Goal: Task Accomplishment & Management: Use online tool/utility

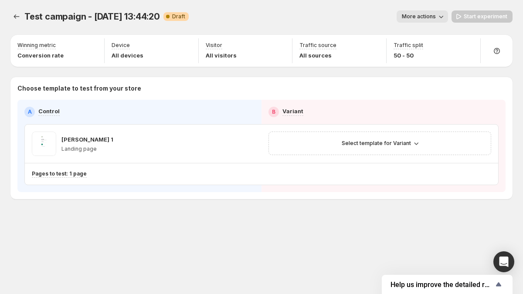
click at [106, 22] on div "Test campaign - [DATE] 13:44:20 Warning Complete Draft" at bounding box center [106, 16] width 164 height 12
click at [106, 20] on span "Test campaign - [DATE] 13:44:20" at bounding box center [92, 16] width 136 height 10
click at [126, 17] on span "Test campaign - [DATE] 13:44:20" at bounding box center [92, 16] width 136 height 10
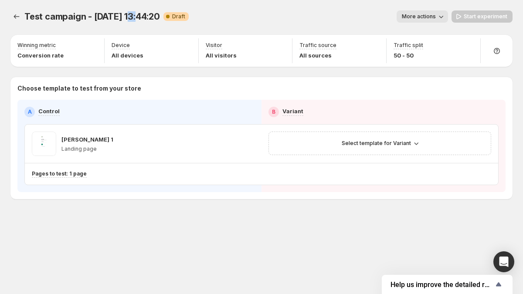
click at [126, 17] on span "Test campaign - [DATE] 13:44:20" at bounding box center [92, 16] width 136 height 10
click at [139, 16] on span "Test campaign - [DATE] 13:44:20" at bounding box center [92, 16] width 136 height 10
click at [153, 16] on span "Test campaign - [DATE] 13:44:20" at bounding box center [92, 16] width 136 height 10
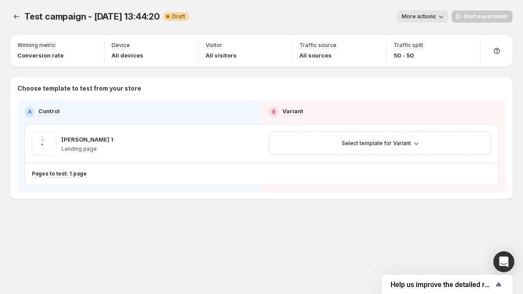
click at [138, 15] on span "Test campaign - [DATE] 13:44:20" at bounding box center [92, 16] width 136 height 10
click at [123, 16] on span "Test campaign - [DATE] 13:44:20" at bounding box center [92, 16] width 136 height 10
click at [112, 17] on span "Test campaign - [DATE] 13:44:20" at bounding box center [92, 16] width 136 height 10
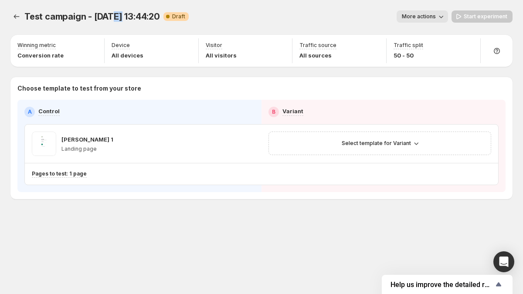
click at [112, 17] on span "Test campaign - [DATE] 13:44:20" at bounding box center [92, 16] width 136 height 10
click at [97, 13] on span "Test campaign - [DATE] 13:44:20" at bounding box center [92, 16] width 136 height 10
click at [79, 14] on span "Test campaign - [DATE] 13:44:20" at bounding box center [92, 16] width 136 height 10
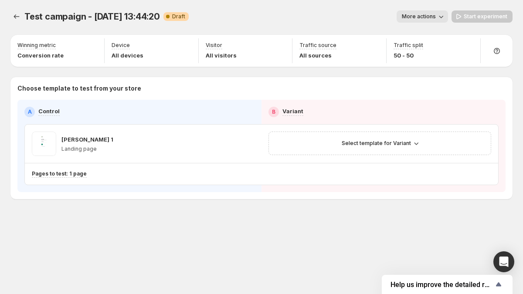
click at [31, 14] on span "Test campaign - [DATE] 13:44:20" at bounding box center [92, 16] width 136 height 10
click at [85, 15] on span "Test campaign - [DATE] 13:44:20" at bounding box center [92, 16] width 136 height 10
click at [99, 14] on span "Test campaign - [DATE] 13:44:20" at bounding box center [92, 16] width 136 height 10
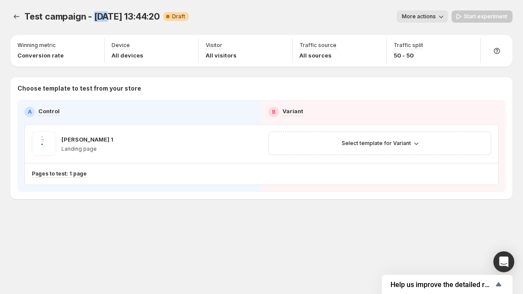
click at [99, 14] on span "Test campaign - [DATE] 13:44:20" at bounding box center [92, 16] width 136 height 10
click at [121, 14] on span "Test campaign - [DATE] 13:44:20" at bounding box center [92, 16] width 136 height 10
click at [130, 14] on span "Test campaign - [DATE] 13:44:20" at bounding box center [92, 16] width 136 height 10
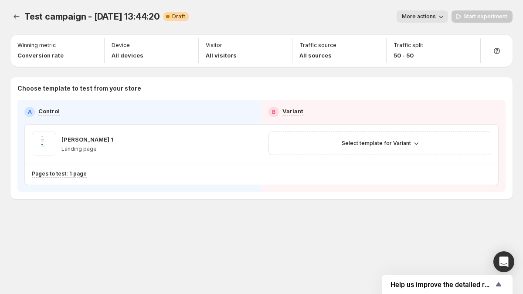
click at [138, 15] on span "Test campaign - [DATE] 13:44:20" at bounding box center [92, 16] width 136 height 10
click at [153, 17] on span "Test campaign - [DATE] 13:44:20" at bounding box center [92, 16] width 136 height 10
click at [167, 18] on icon at bounding box center [167, 16] width 3 height 3
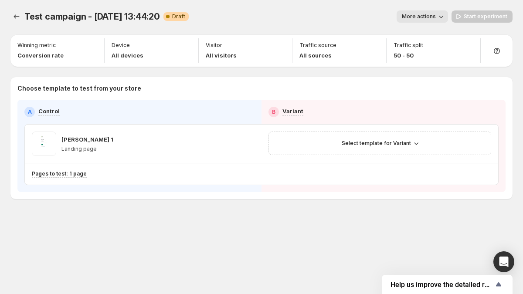
click at [170, 17] on icon at bounding box center [168, 16] width 9 height 9
click at [180, 17] on span "Draft" at bounding box center [178, 16] width 13 height 7
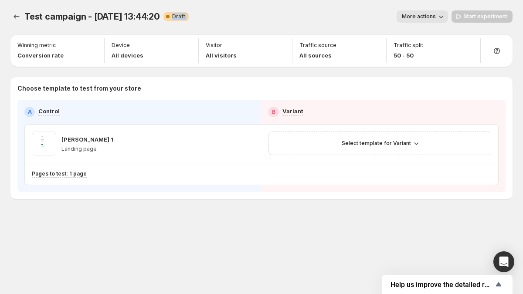
drag, startPoint x: 180, startPoint y: 17, endPoint x: 189, endPoint y: 17, distance: 9.6
click at [180, 17] on span "Draft" at bounding box center [178, 16] width 13 height 7
click at [189, 17] on div "Test campaign - [DATE] 13:44:20 Warning Complete Draft More actions More action…" at bounding box center [261, 16] width 502 height 12
drag, startPoint x: 182, startPoint y: 17, endPoint x: 171, endPoint y: 17, distance: 11.8
click at [171, 17] on span "Warning Complete Draft" at bounding box center [176, 16] width 25 height 9
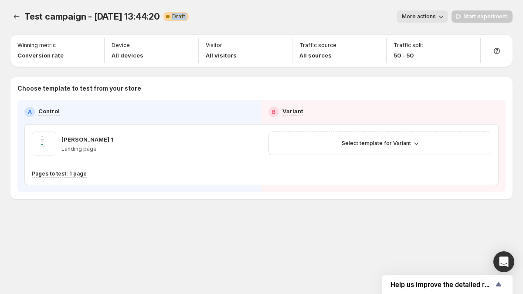
click at [171, 17] on icon at bounding box center [168, 16] width 9 height 9
drag, startPoint x: 152, startPoint y: 40, endPoint x: 149, endPoint y: 49, distance: 9.8
click at [149, 48] on div "Winning metric Conversion rate Device All devices Visitor All visitors Traffic …" at bounding box center [261, 116] width 502 height 166
click at [149, 48] on div "Device All devices" at bounding box center [151, 50] width 87 height 25
click at [358, 140] on span "Select template for Variant" at bounding box center [376, 143] width 69 height 7
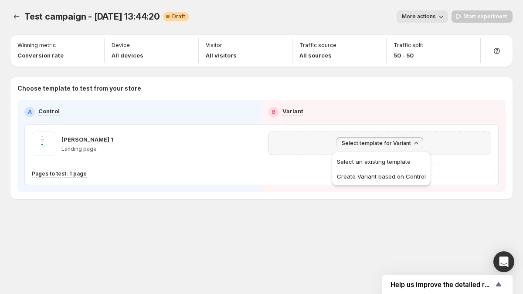
click at [382, 141] on span "Select template for Variant" at bounding box center [376, 143] width 69 height 7
click at [368, 144] on span "Select template for Variant" at bounding box center [376, 143] width 69 height 7
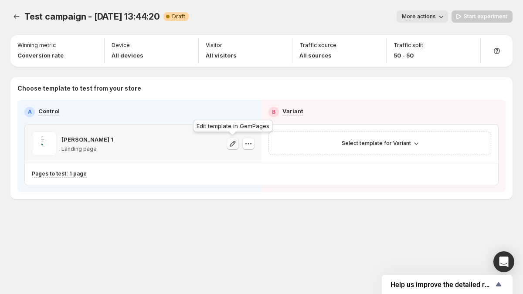
click at [235, 145] on icon "button" at bounding box center [233, 144] width 9 height 9
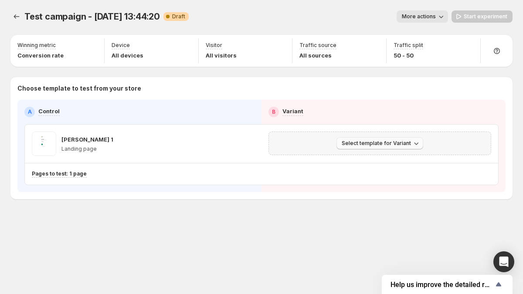
click at [385, 145] on span "Select template for Variant" at bounding box center [376, 143] width 69 height 7
click at [375, 162] on span "Select an existing template" at bounding box center [374, 161] width 74 height 7
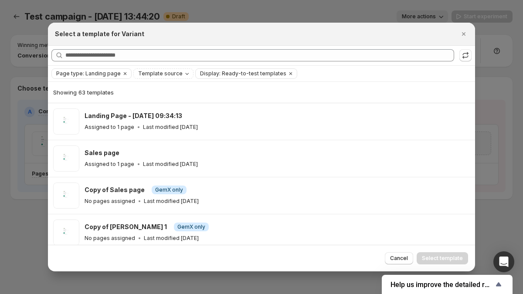
click at [120, 37] on h2 "Select a template for Variant" at bounding box center [99, 34] width 89 height 9
copy div "Select a template for Variant"
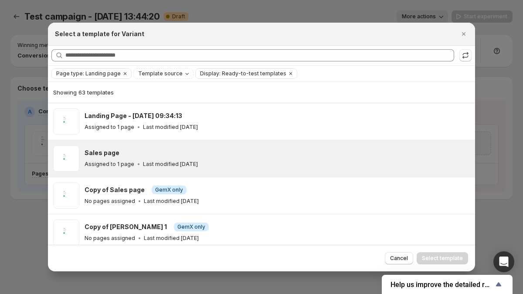
click at [268, 144] on div "Sales page Assigned to 1 page Last modified [DATE]" at bounding box center [261, 158] width 427 height 37
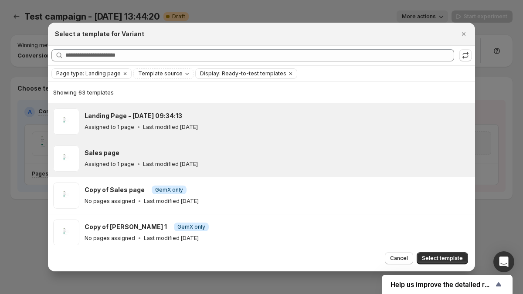
click at [343, 112] on div "Landing Page - [DATE] 09:34:13" at bounding box center [276, 116] width 383 height 9
click at [321, 165] on div "Assigned to 1 page Last modified [DATE]" at bounding box center [276, 164] width 383 height 9
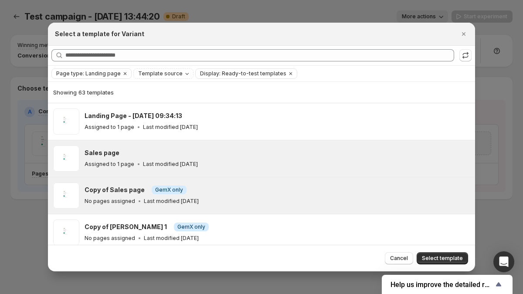
click at [310, 198] on div "No pages assigned Last modified [DATE]" at bounding box center [276, 201] width 383 height 9
click at [322, 164] on div "Assigned to 1 page Last modified [DATE]" at bounding box center [276, 164] width 383 height 9
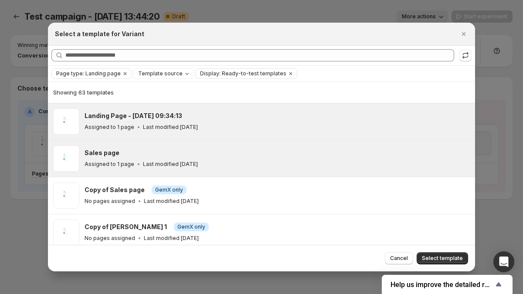
click at [228, 126] on div "Assigned to 1 page Last modified [DATE]" at bounding box center [276, 127] width 383 height 9
click at [274, 154] on div "Sales page" at bounding box center [276, 153] width 383 height 9
click at [225, 123] on div "Assigned to 1 page Last modified [DATE]" at bounding box center [276, 127] width 383 height 9
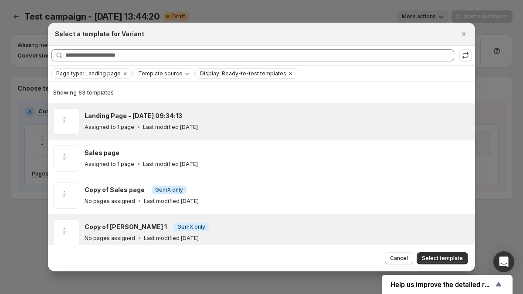
click at [204, 216] on div "Copy of [PERSON_NAME] 1 Info GemX only No pages assigned Last modified [DATE]" at bounding box center [261, 233] width 427 height 37
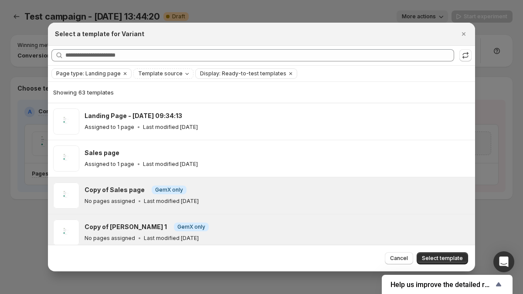
click at [216, 188] on div "Copy of Sales page Info GemX only" at bounding box center [276, 190] width 383 height 9
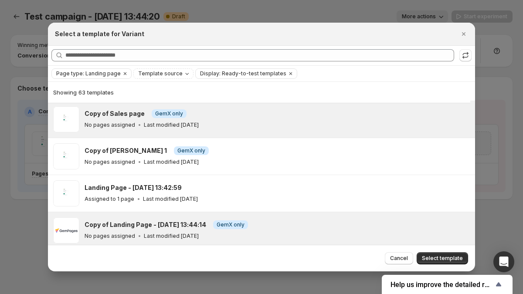
scroll to position [111, 0]
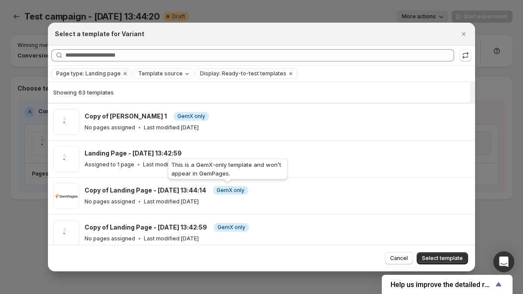
click at [235, 163] on div "This is a GemX-only template and won’t appear in GemPages." at bounding box center [227, 171] width 123 height 28
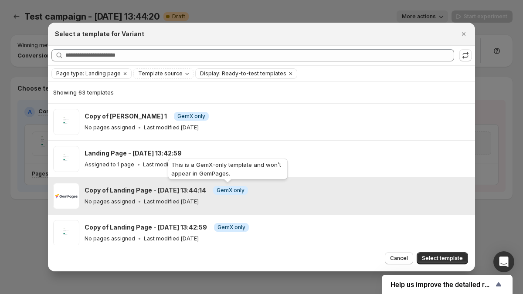
click at [239, 190] on span "GemX only" at bounding box center [231, 190] width 28 height 7
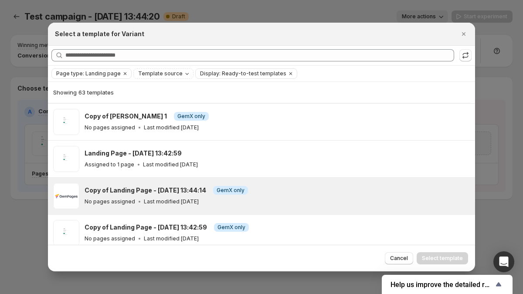
click at [283, 192] on div "Copy of Landing Page - [DATE] 13:44:14 Info GemX only" at bounding box center [276, 190] width 383 height 9
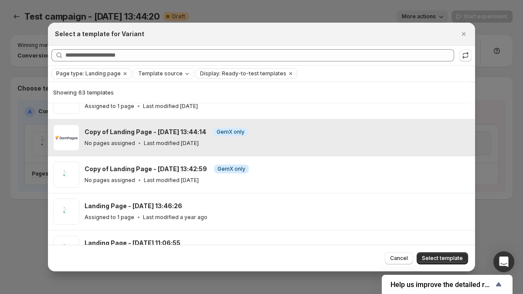
scroll to position [172, 0]
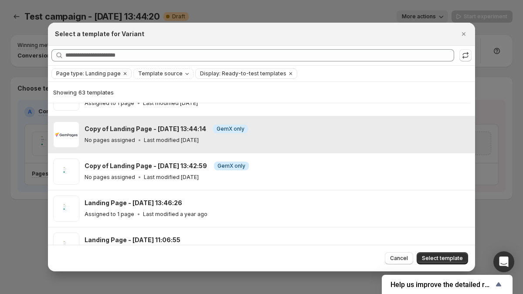
click at [283, 192] on div "Landing Page - [DATE] 13:46:26 Assigned to 1 page Last modified a year ago" at bounding box center [261, 209] width 427 height 37
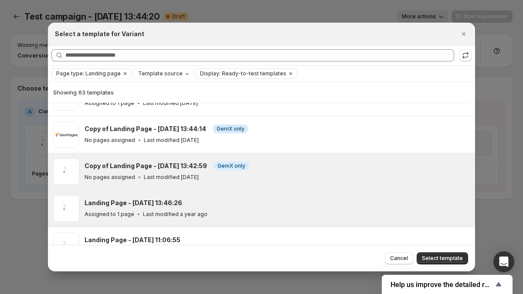
click at [285, 174] on div "No pages assigned Last modified [DATE]" at bounding box center [276, 177] width 383 height 9
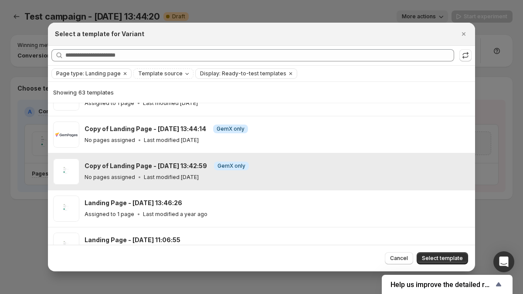
click at [285, 174] on div "No pages assigned Last modified [DATE]" at bounding box center [276, 177] width 383 height 9
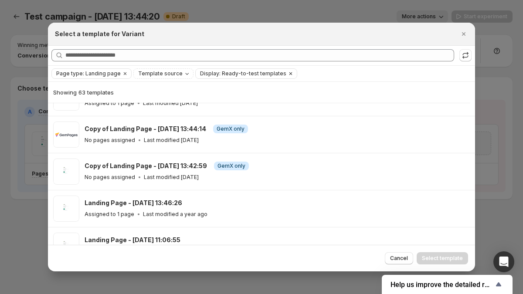
click at [290, 73] on icon "Clear" at bounding box center [291, 73] width 3 height 3
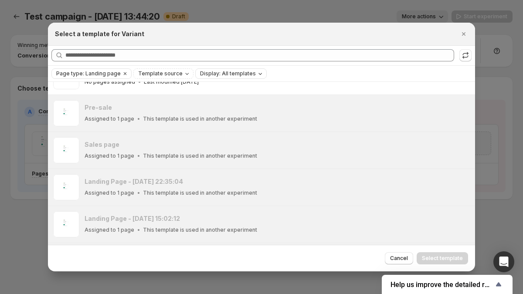
scroll to position [372, 0]
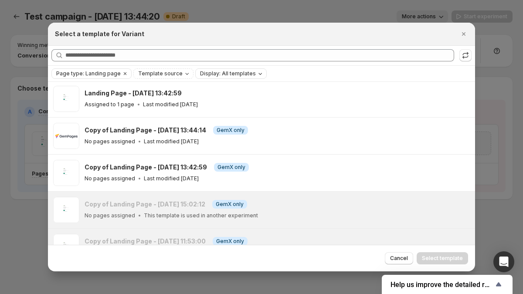
click at [244, 68] on div "Page type: Landing page Template source Display: All templates Clear all" at bounding box center [261, 74] width 427 height 16
click at [245, 70] on span "Display: All templates" at bounding box center [228, 73] width 56 height 7
click at [239, 86] on span "Ready-to-test templates" at bounding box center [238, 90] width 65 height 9
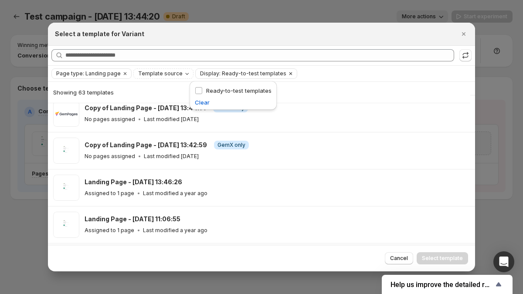
click at [239, 72] on span "Display: Ready-to-test templates" at bounding box center [243, 73] width 86 height 7
click at [38, 23] on div at bounding box center [261, 147] width 523 height 294
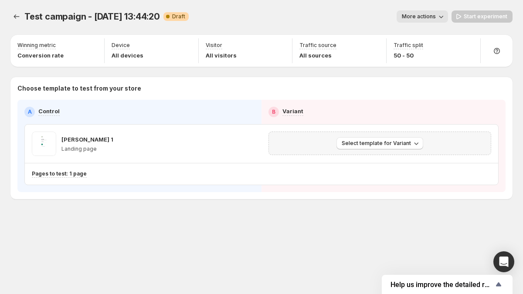
scroll to position [119, 0]
click at [380, 146] on span "Select template for Variant" at bounding box center [376, 143] width 69 height 7
click at [378, 161] on span "Select an existing template" at bounding box center [374, 161] width 74 height 7
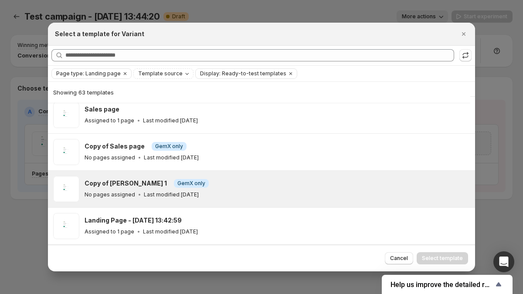
scroll to position [51, 0]
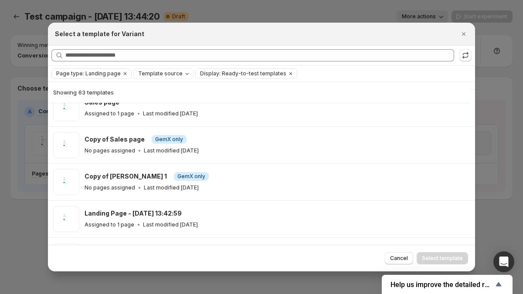
click at [106, 92] on span "Showing 63 templates" at bounding box center [83, 92] width 61 height 7
click at [129, 92] on div "Showing 63 templates" at bounding box center [259, 92] width 412 height 9
click at [465, 33] on icon "Close" at bounding box center [464, 34] width 9 height 9
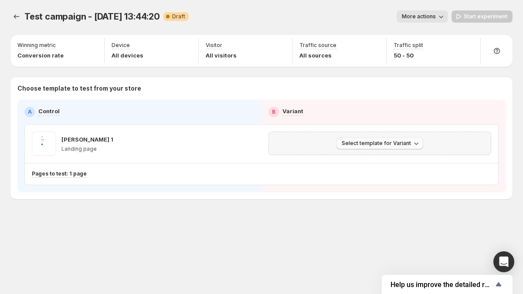
click at [399, 148] on button "Select template for Variant" at bounding box center [380, 143] width 87 height 12
click at [269, 222] on div "Test campaign - [DATE] 13:44:20. This page is ready Test campaign - [DATE] 13:4…" at bounding box center [261, 123] width 523 height 246
click at [374, 145] on span "Select template for Variant" at bounding box center [376, 143] width 69 height 7
click at [380, 159] on span "Select an existing template" at bounding box center [374, 161] width 74 height 7
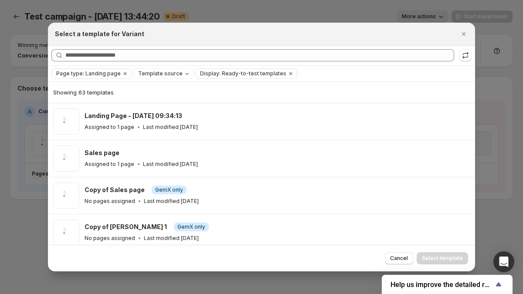
click at [486, 21] on div at bounding box center [261, 147] width 523 height 294
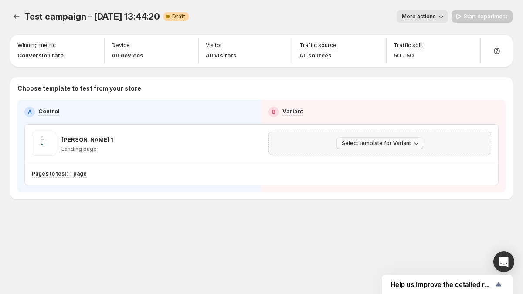
click at [351, 145] on span "Select template for Variant" at bounding box center [376, 143] width 69 height 7
click at [362, 167] on button "Select an existing template" at bounding box center [381, 161] width 94 height 14
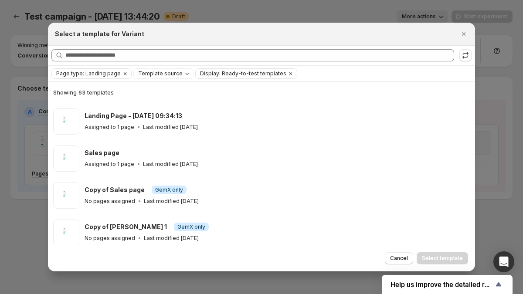
click at [101, 75] on span "Page type: Landing page" at bounding box center [88, 73] width 65 height 7
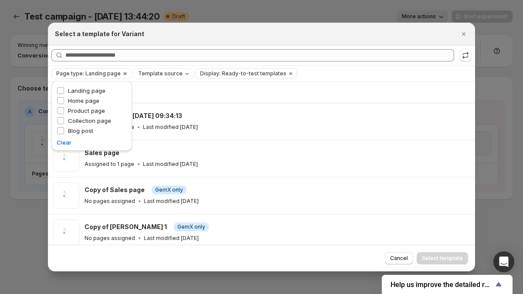
click at [101, 75] on span "Page type: Landing page" at bounding box center [88, 73] width 65 height 7
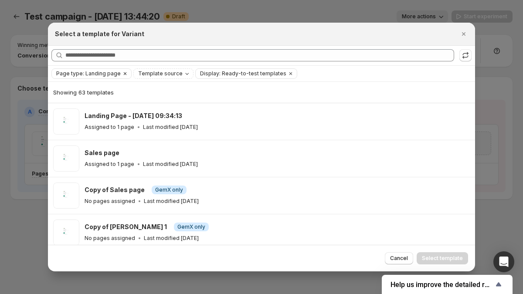
click at [107, 78] on button "Page type: Landing page" at bounding box center [86, 74] width 69 height 10
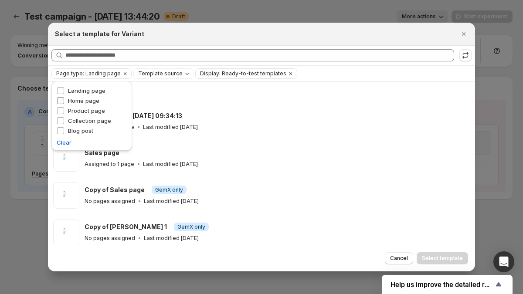
click at [94, 102] on span "Home page" at bounding box center [83, 100] width 31 height 7
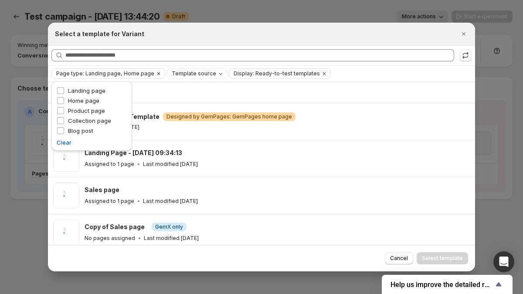
click at [98, 75] on span "Page type: Landing page, Home page" at bounding box center [105, 73] width 98 height 7
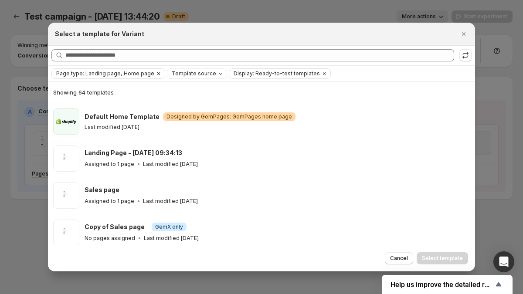
click at [118, 73] on span "Page type: Landing page, Home page" at bounding box center [105, 73] width 98 height 7
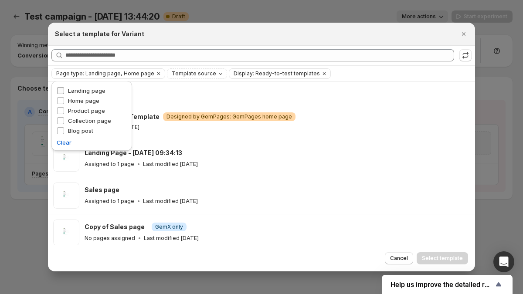
click at [88, 91] on span "Landing page" at bounding box center [87, 90] width 38 height 7
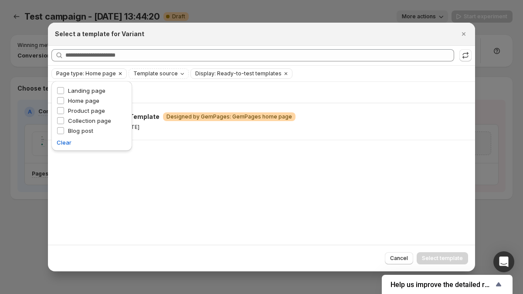
click at [102, 72] on span "Page type: Home page" at bounding box center [86, 73] width 60 height 7
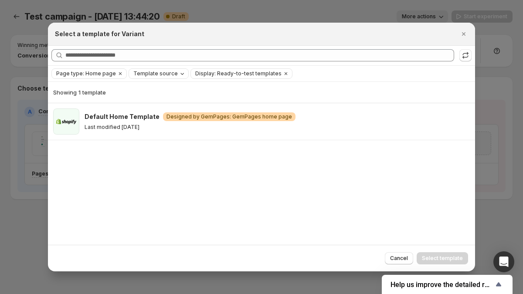
click at [160, 74] on span "Template source" at bounding box center [155, 73] width 44 height 7
click at [285, 74] on icon "Clear" at bounding box center [286, 73] width 3 height 3
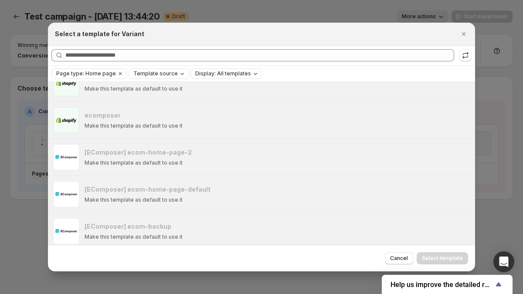
scroll to position [388, 0]
click at [169, 74] on span "Template source" at bounding box center [155, 73] width 44 height 7
click at [154, 102] on span "GemPages" at bounding box center [157, 100] width 30 height 7
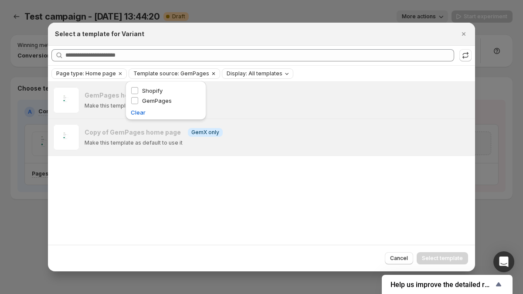
click at [156, 75] on span "Template source: GemPages" at bounding box center [171, 73] width 76 height 7
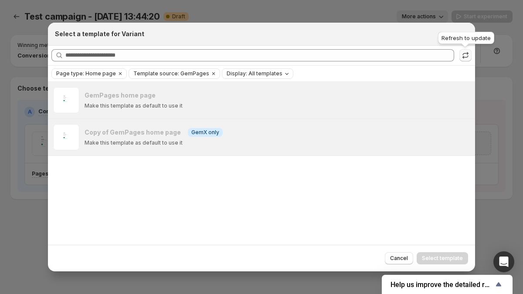
click at [471, 56] on button ":r4r:" at bounding box center [466, 55] width 12 height 12
click at [210, 73] on icon "Clear" at bounding box center [213, 73] width 7 height 7
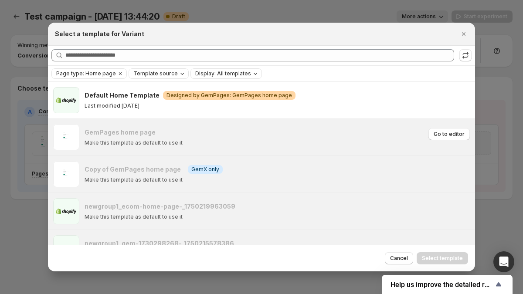
click at [143, 141] on p "Make this template as default to use it" at bounding box center [134, 143] width 98 height 7
